Goal: Find specific page/section: Find specific page/section

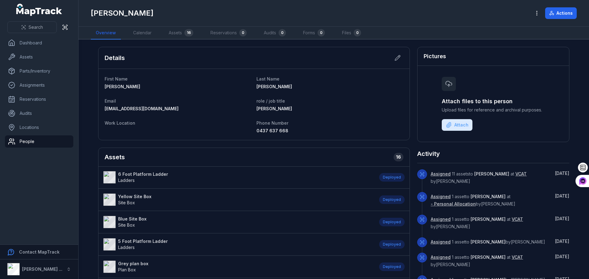
scroll to position [103, 0]
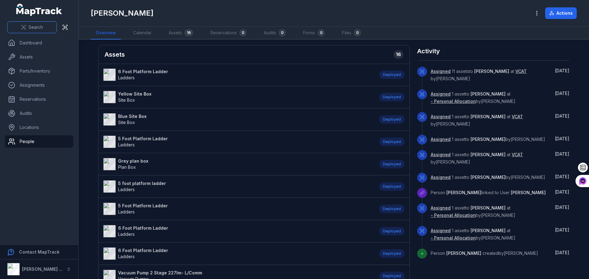
click at [29, 30] on span "Search" at bounding box center [36, 27] width 14 height 6
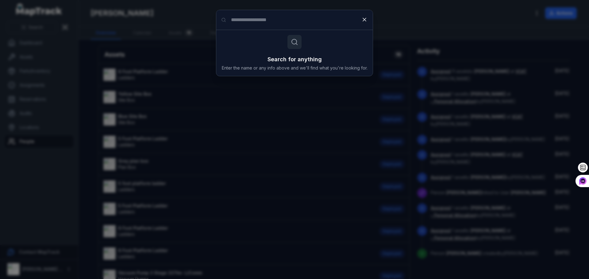
click at [283, 25] on input "Search for anything" at bounding box center [294, 20] width 156 height 20
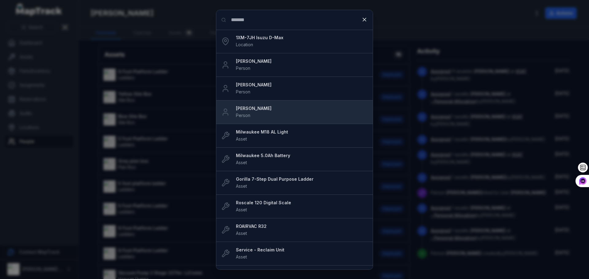
type input "*******"
click at [271, 111] on strong "[PERSON_NAME]" at bounding box center [302, 108] width 132 height 6
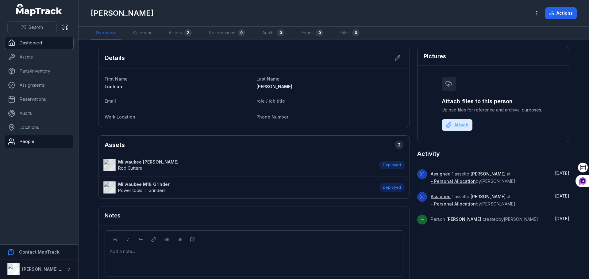
click at [33, 39] on link "Dashboard" at bounding box center [39, 43] width 68 height 12
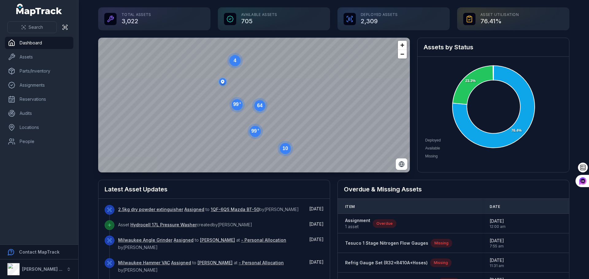
click at [237, 63] on circle at bounding box center [234, 60] width 11 height 11
click at [245, 125] on icon "button" at bounding box center [242, 127] width 12 height 12
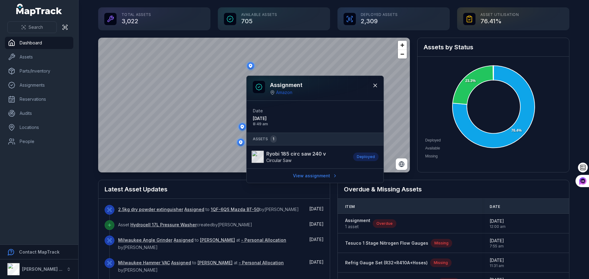
click at [239, 143] on icon "button" at bounding box center [240, 142] width 3 height 4
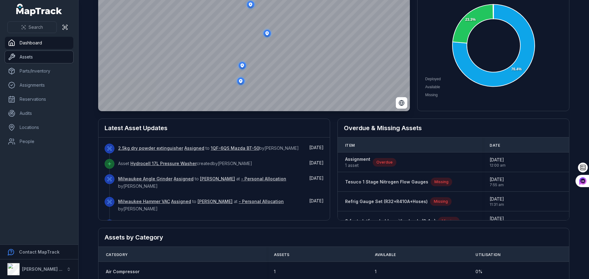
click at [27, 59] on link "Assets" at bounding box center [39, 57] width 68 height 12
